Goal: Information Seeking & Learning: Learn about a topic

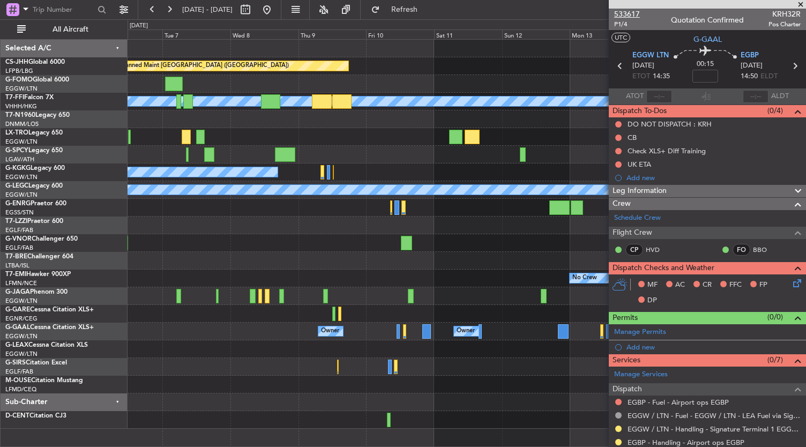
click at [632, 14] on span "533617" at bounding box center [627, 14] width 26 height 11
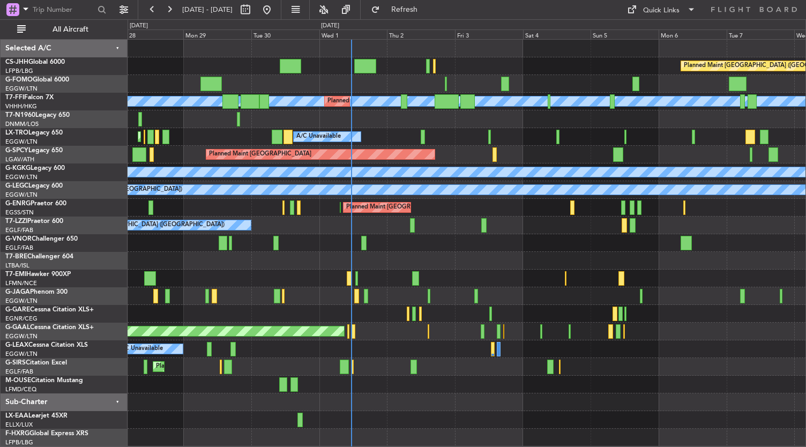
click at [408, 334] on div "Planned Maint Dusseldorf Owner" at bounding box center [467, 332] width 678 height 18
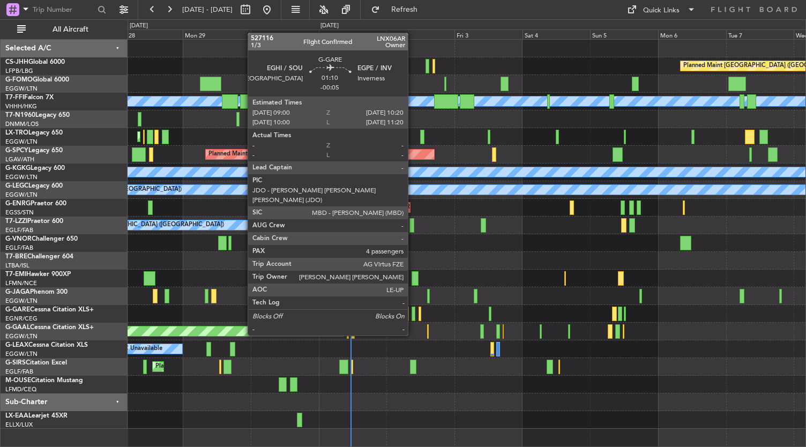
click at [414, 316] on div at bounding box center [414, 314] width 4 height 14
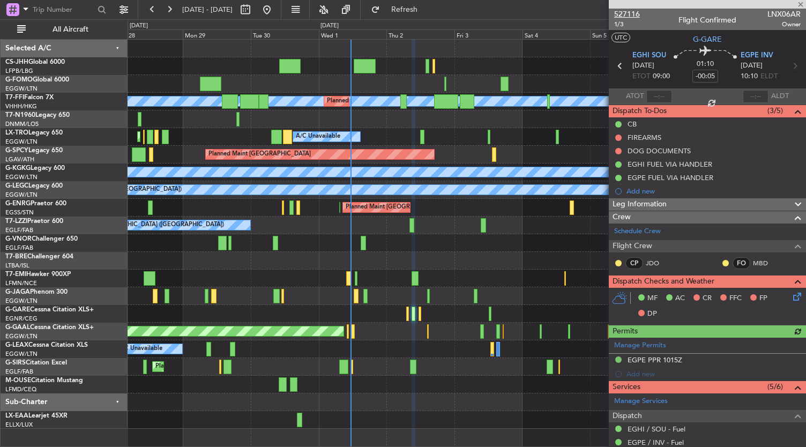
click at [634, 14] on span "527116" at bounding box center [627, 14] width 26 height 11
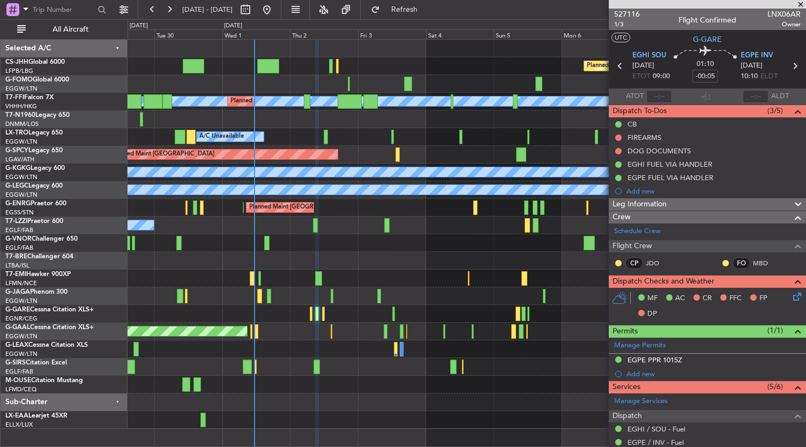
click at [419, 267] on div at bounding box center [467, 261] width 678 height 18
click at [390, 237] on div "Planned Maint [GEOGRAPHIC_DATA] ([GEOGRAPHIC_DATA]) [PERSON_NAME] [PERSON_NAME]…" at bounding box center [467, 234] width 678 height 389
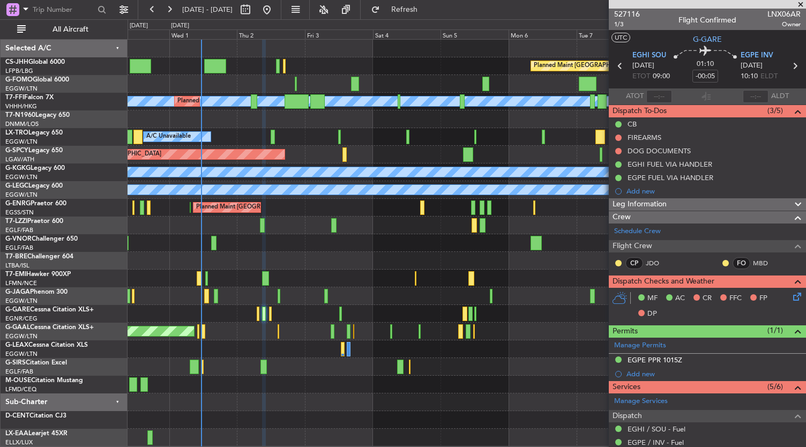
click at [385, 251] on div at bounding box center [467, 243] width 678 height 18
